Goal: Check status: Check status

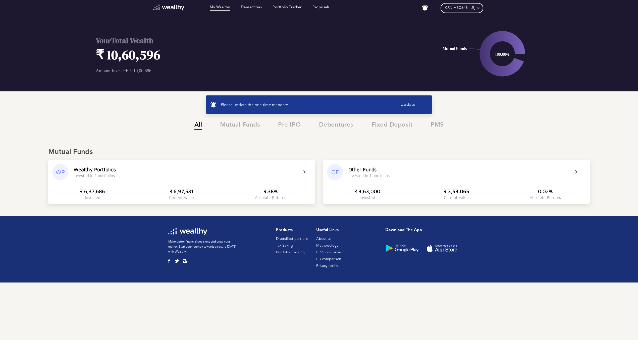
click at [266, 177] on div "Wealthy Portfolios Invested in 1 portfolios" at bounding box center [186, 171] width 225 height 11
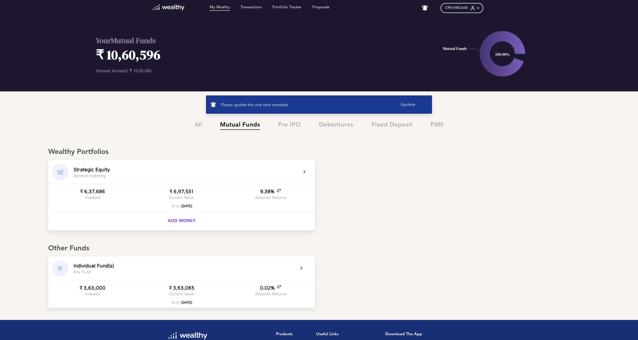
click at [275, 197] on div "Absolute Returns" at bounding box center [270, 197] width 31 height 5
click at [291, 174] on div "S t r a t e g i c E q u i t y G e n e r a l I n v e s t i n g" at bounding box center [186, 171] width 225 height 11
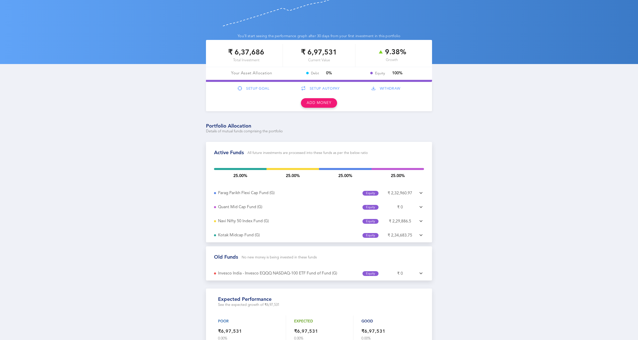
scroll to position [50, 0]
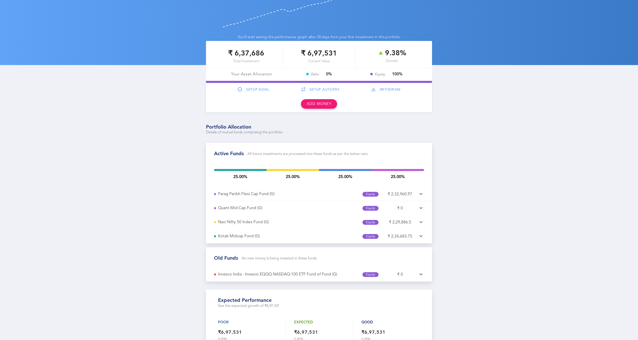
click at [420, 191] on icon at bounding box center [421, 194] width 6 height 6
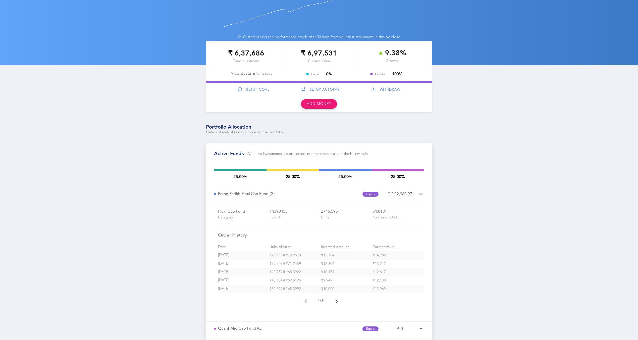
click at [420, 191] on icon at bounding box center [421, 194] width 6 height 6
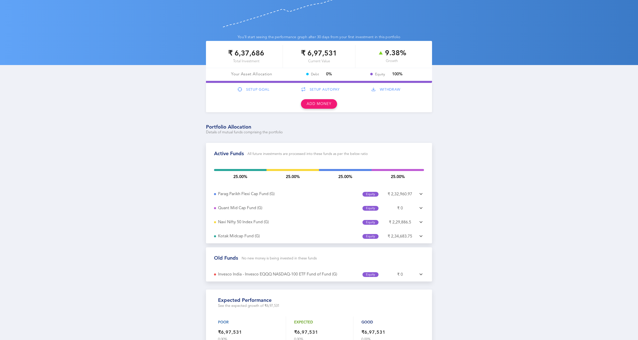
click at [320, 49] on span "₹ 6,97,531" at bounding box center [319, 53] width 36 height 9
click at [242, 53] on span "₹ 6,37,686" at bounding box center [246, 53] width 36 height 9
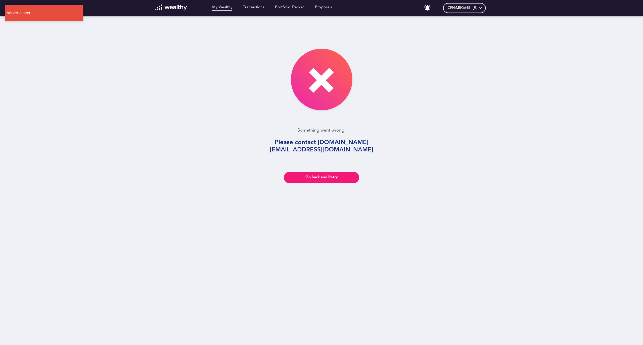
click at [298, 172] on link "Go back and Retry" at bounding box center [321, 178] width 75 height 12
